Goal: Check status: Check status

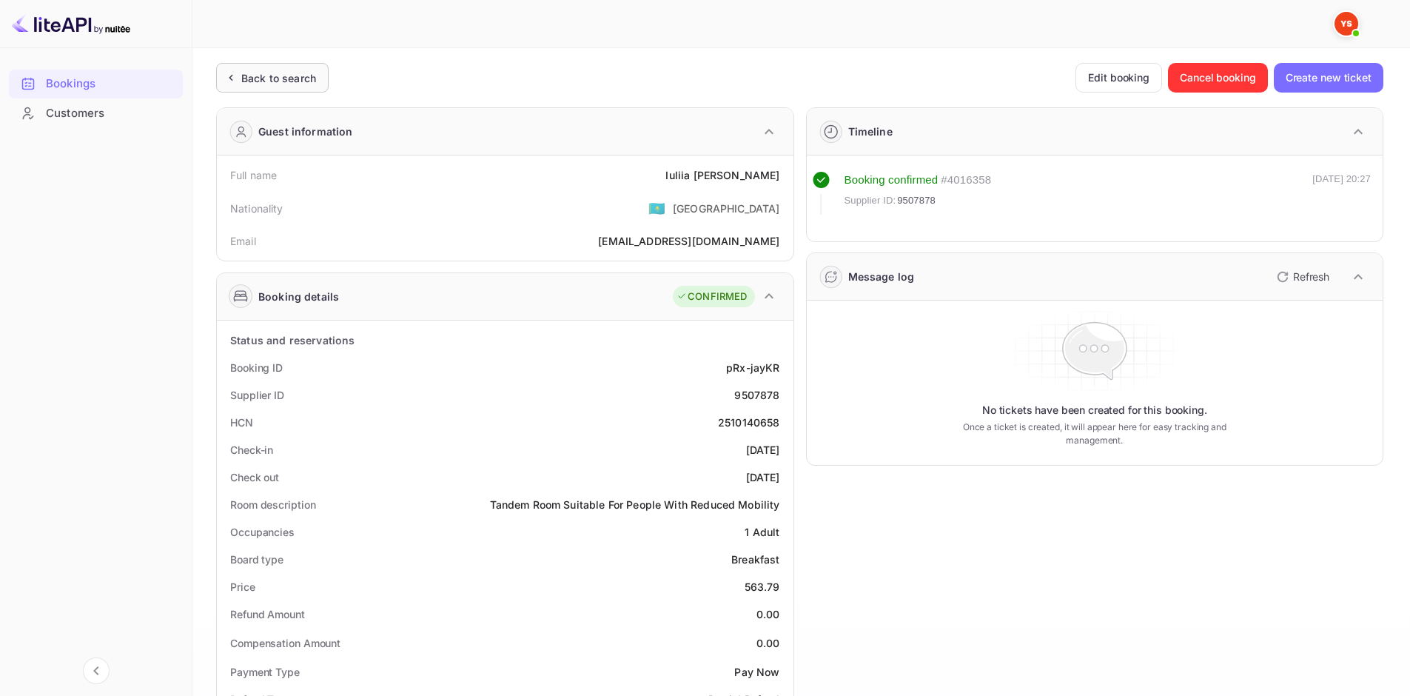
click at [230, 70] on icon at bounding box center [231, 77] width 16 height 15
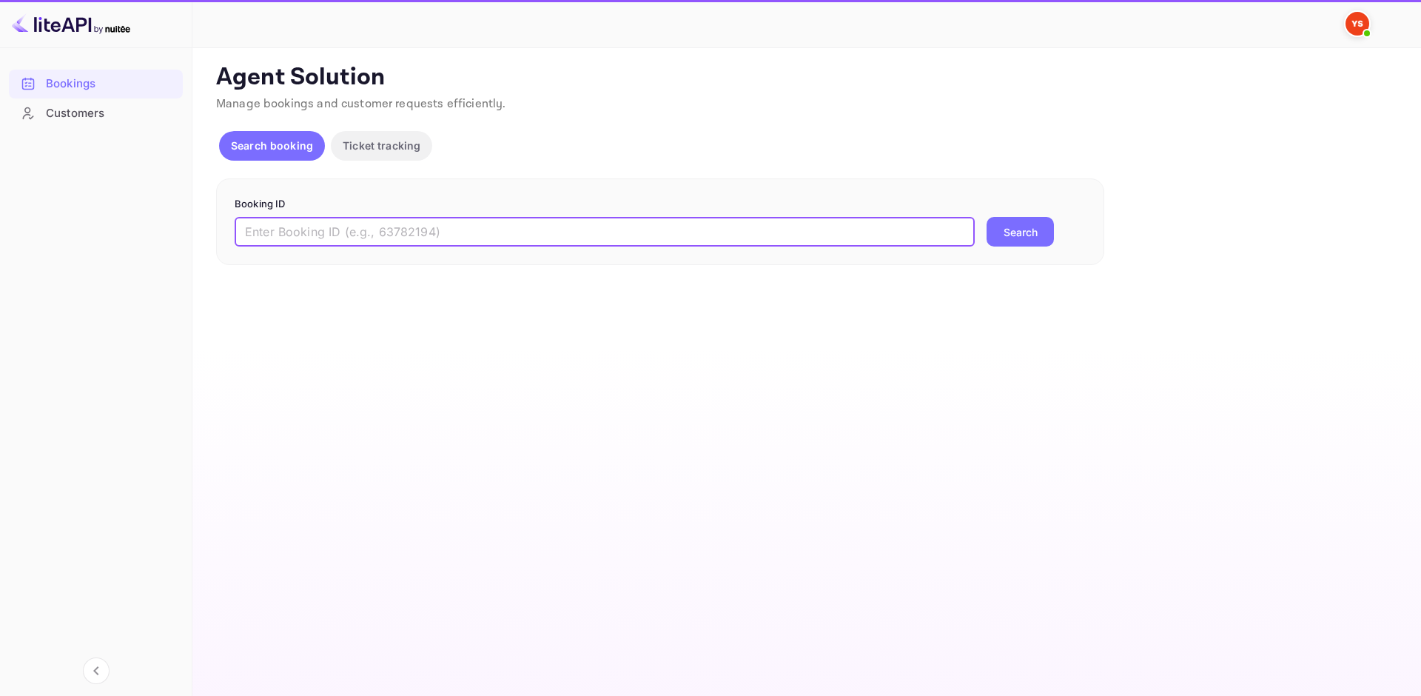
click at [574, 243] on input "text" at bounding box center [605, 232] width 740 height 30
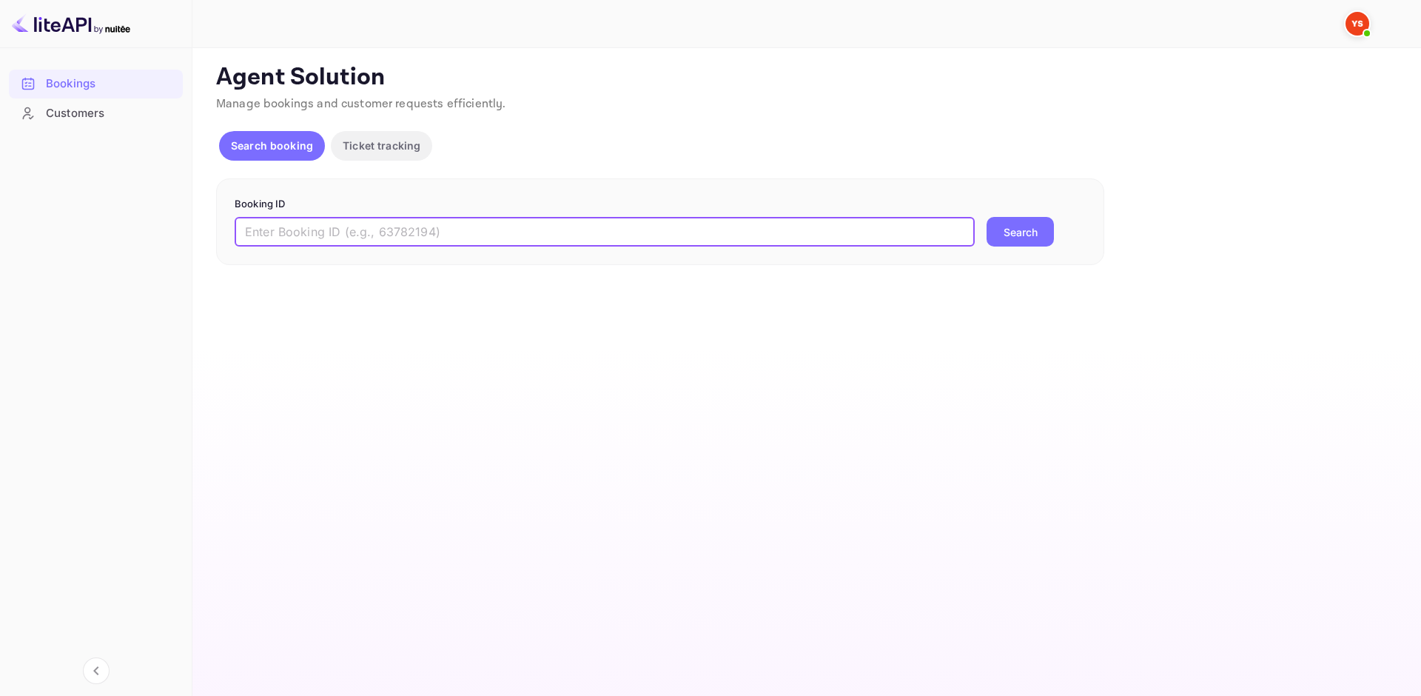
paste input "8488168"
type input "8488168"
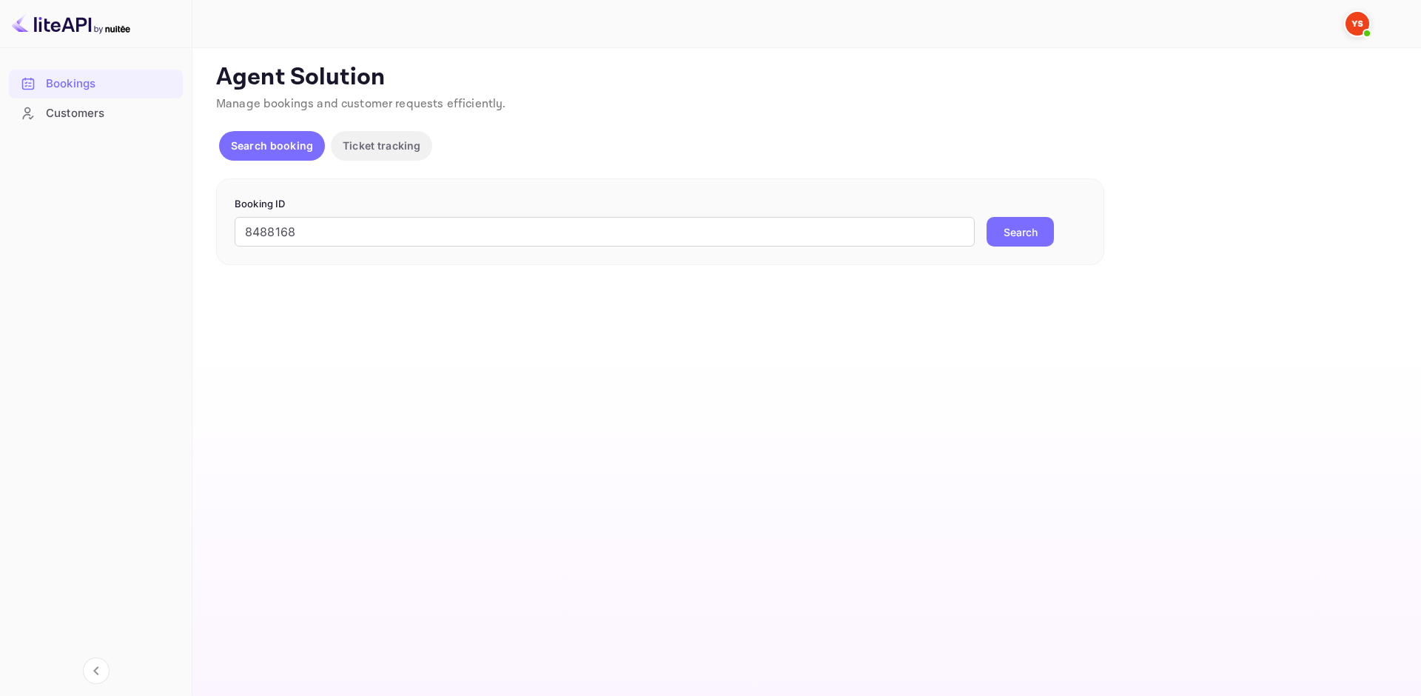
click at [1001, 237] on button "Search" at bounding box center [1020, 232] width 67 height 30
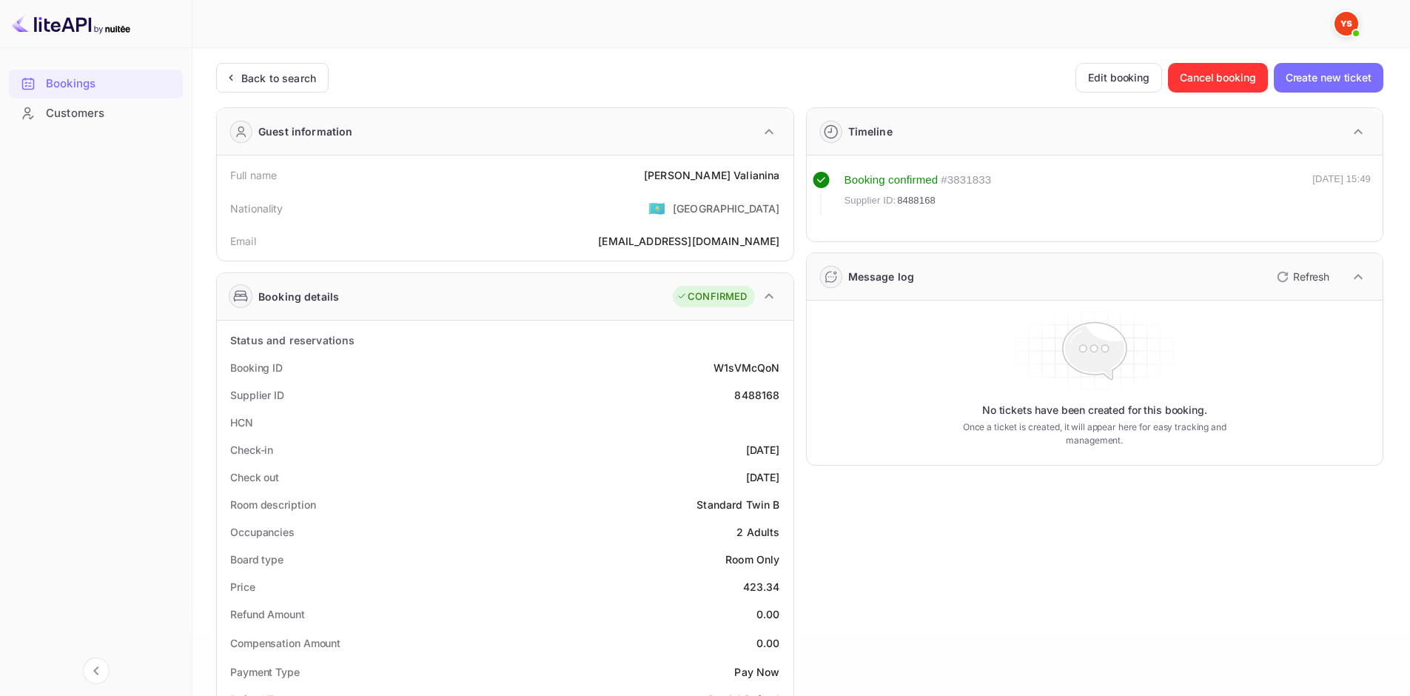
drag, startPoint x: 685, startPoint y: 167, endPoint x: 760, endPoint y: 178, distance: 76.4
click at [702, 164] on div "Full name [PERSON_NAME]" at bounding box center [505, 174] width 565 height 27
click at [765, 185] on div "Full name [PERSON_NAME]" at bounding box center [505, 174] width 565 height 27
drag, startPoint x: 761, startPoint y: 178, endPoint x: 679, endPoint y: 172, distance: 82.4
click at [679, 172] on div "Full name [PERSON_NAME]" at bounding box center [505, 174] width 565 height 27
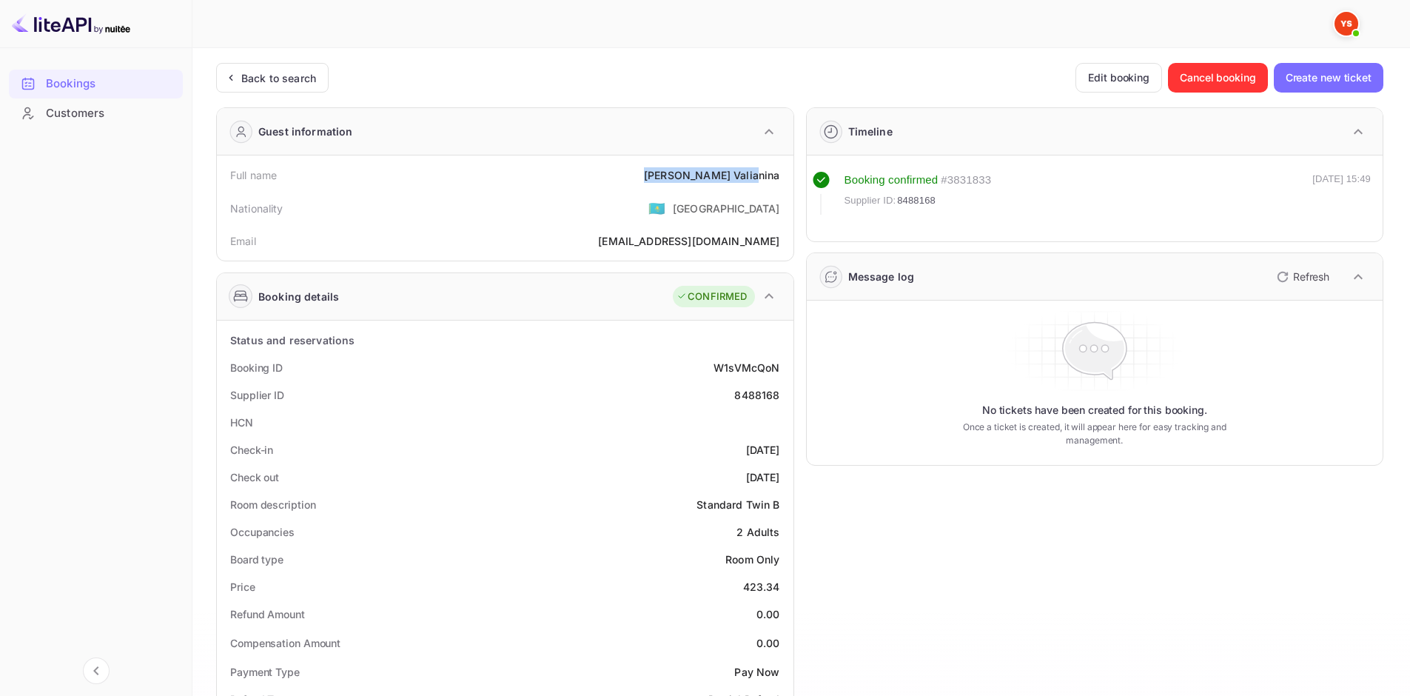
click at [698, 178] on div "[PERSON_NAME]" at bounding box center [711, 175] width 135 height 16
drag, startPoint x: 692, startPoint y: 173, endPoint x: 784, endPoint y: 175, distance: 91.8
click at [784, 175] on div "Full name [PERSON_NAME]" at bounding box center [505, 174] width 565 height 27
copy div "[PERSON_NAME]"
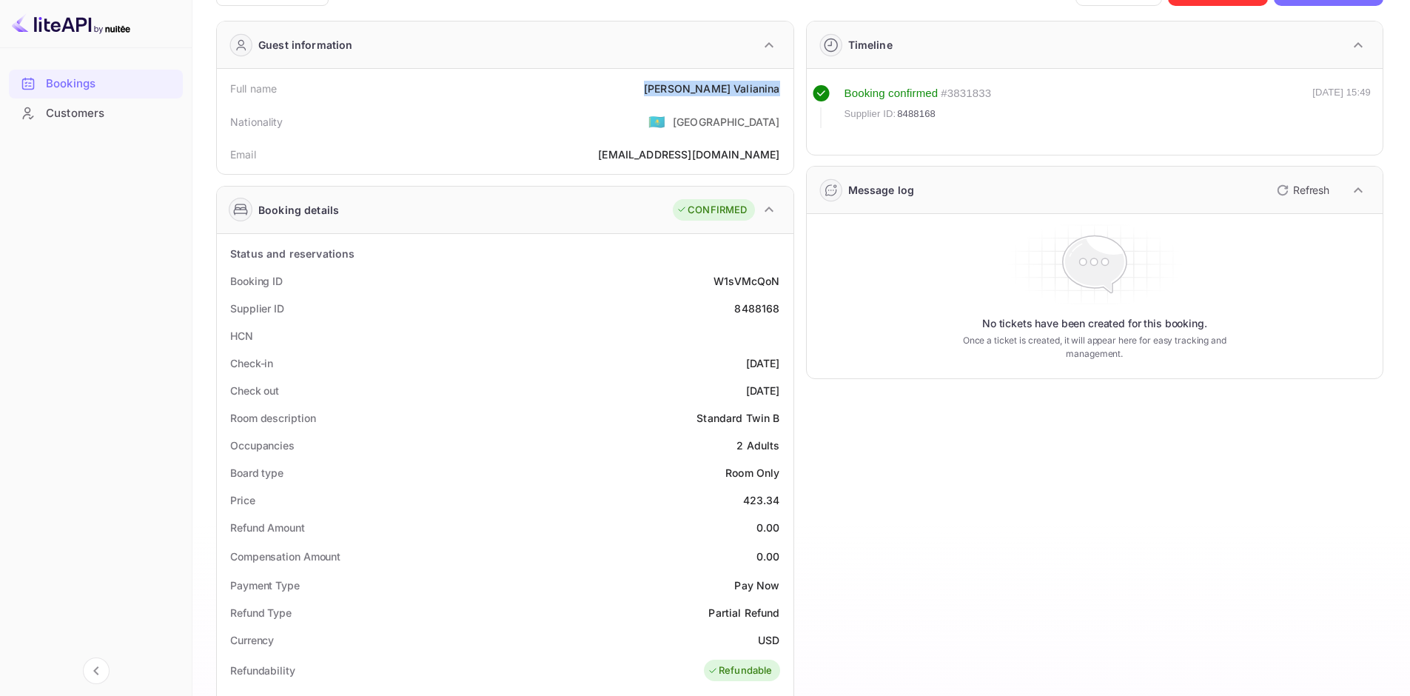
scroll to position [222, 0]
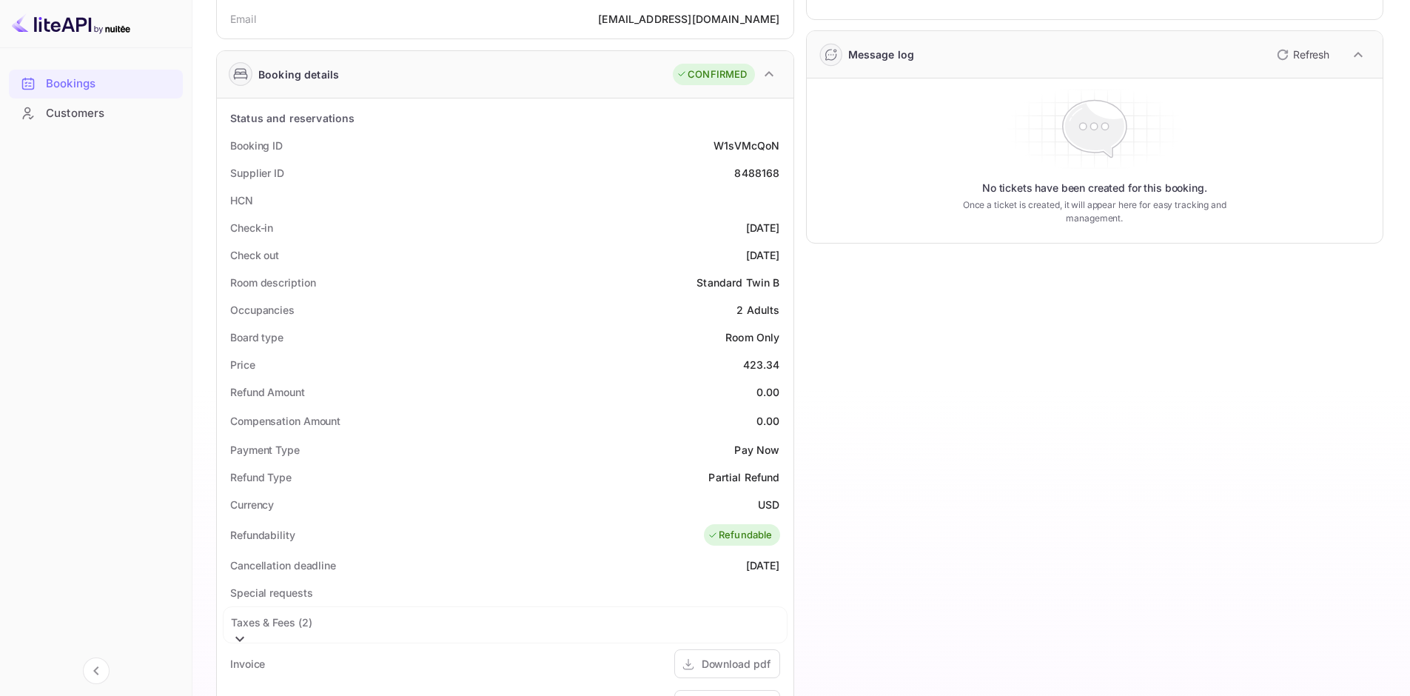
click at [752, 363] on div "423.34" at bounding box center [761, 365] width 37 height 16
copy div "423.34"
